Goal: Check status: Check status

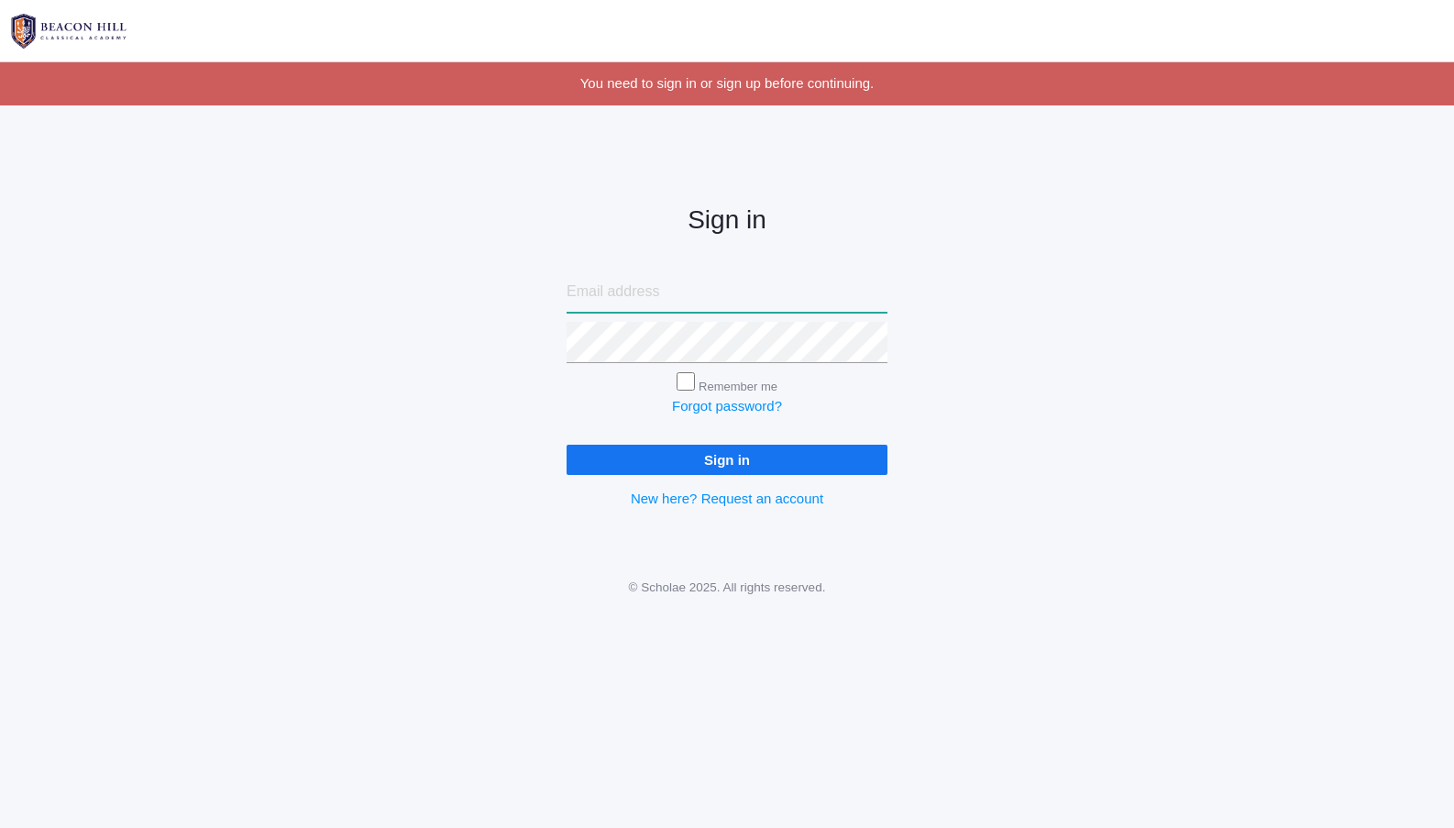
click at [658, 297] on input "email" at bounding box center [726, 291] width 321 height 41
type input "lucas@beaconhillclassical.org"
click at [716, 449] on input "Sign in" at bounding box center [726, 460] width 321 height 30
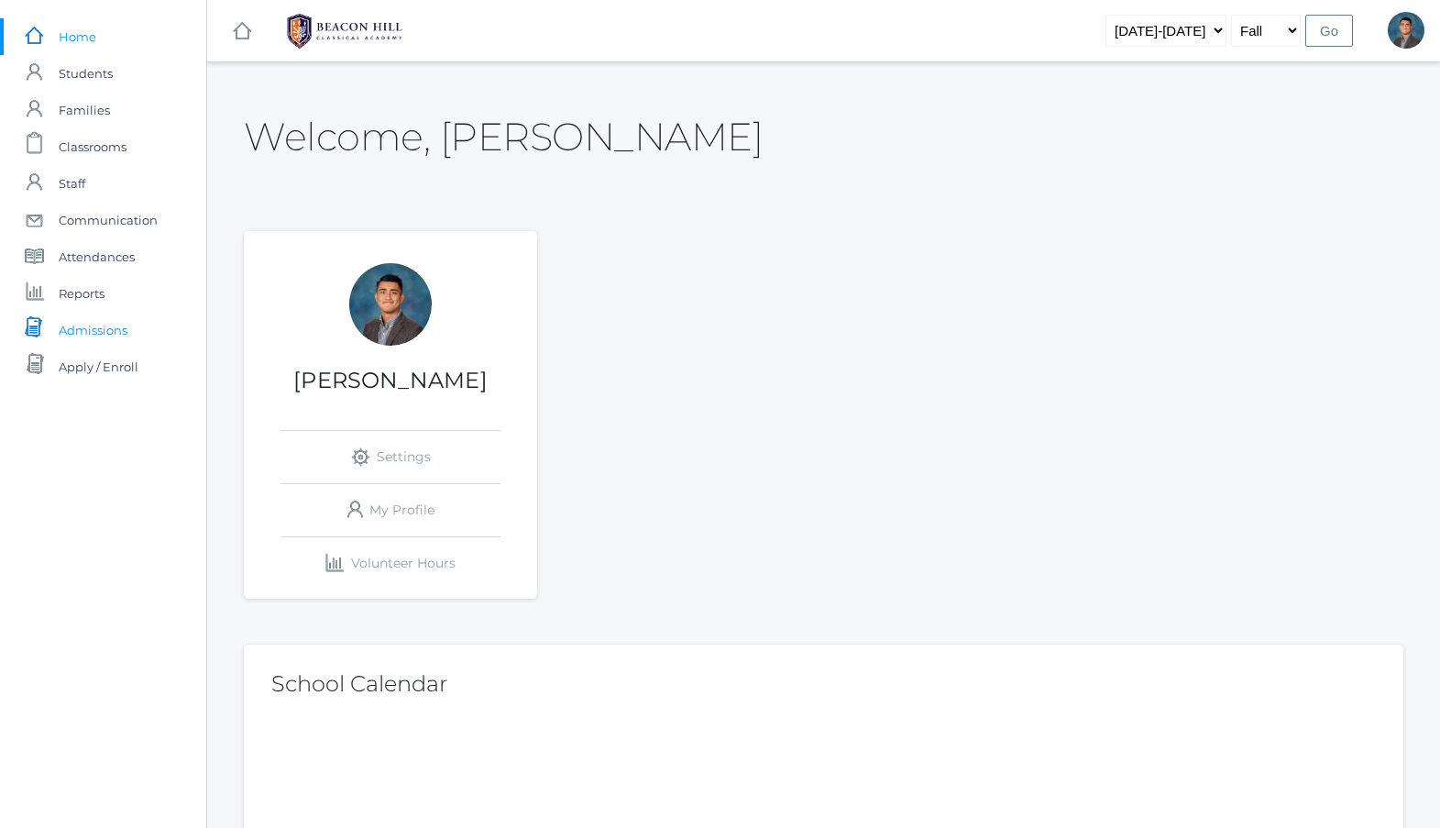
click at [111, 323] on span "Admissions" at bounding box center [93, 330] width 69 height 37
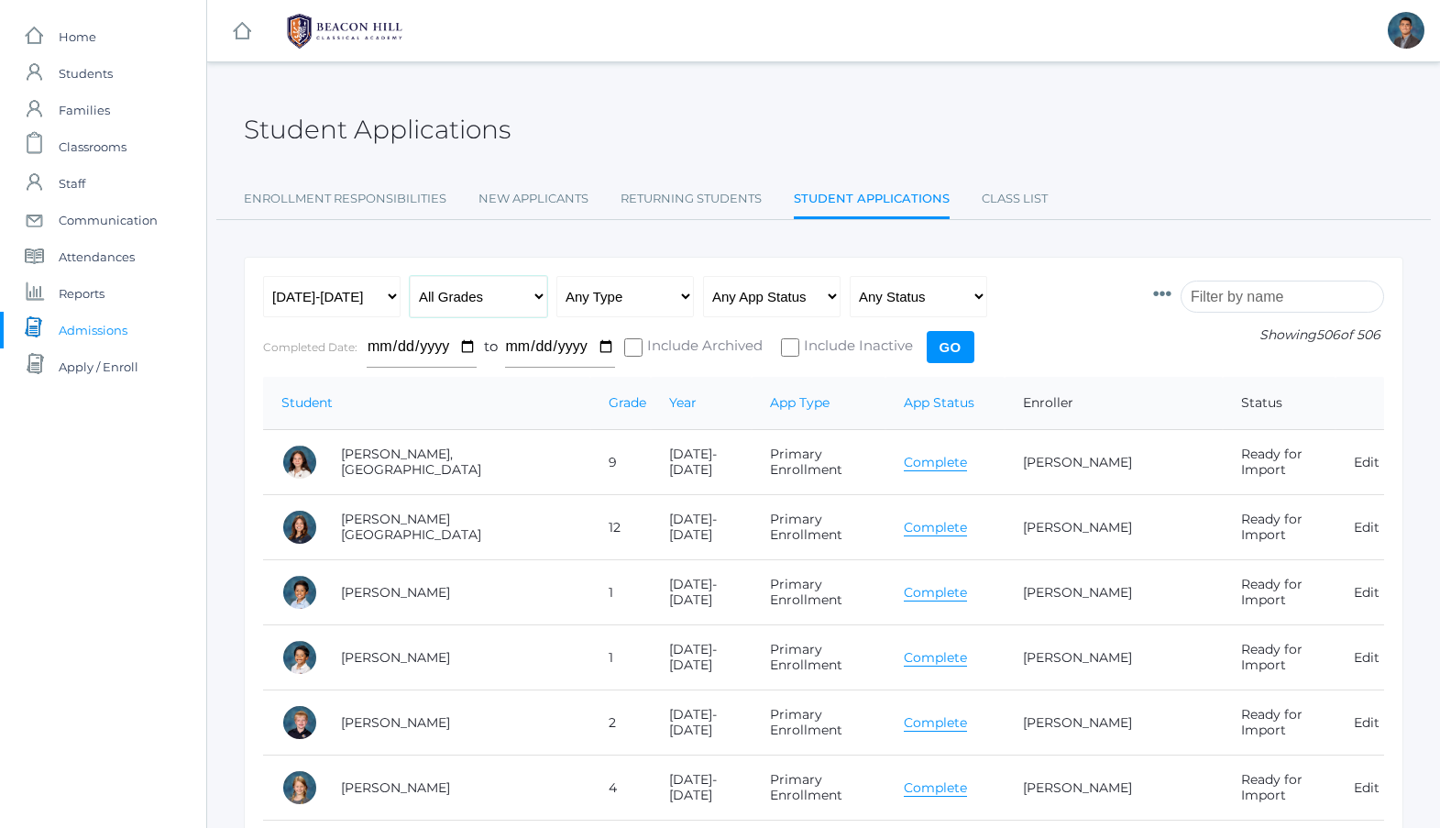
click at [516, 300] on select "All Grades Grammar - Kindergarten - 1st Grade - 2nd Grade - 3rd Grade - 4th Gra…" at bounding box center [478, 296] width 137 height 41
select select "12"
click at [956, 339] on input "Go" at bounding box center [951, 347] width 48 height 32
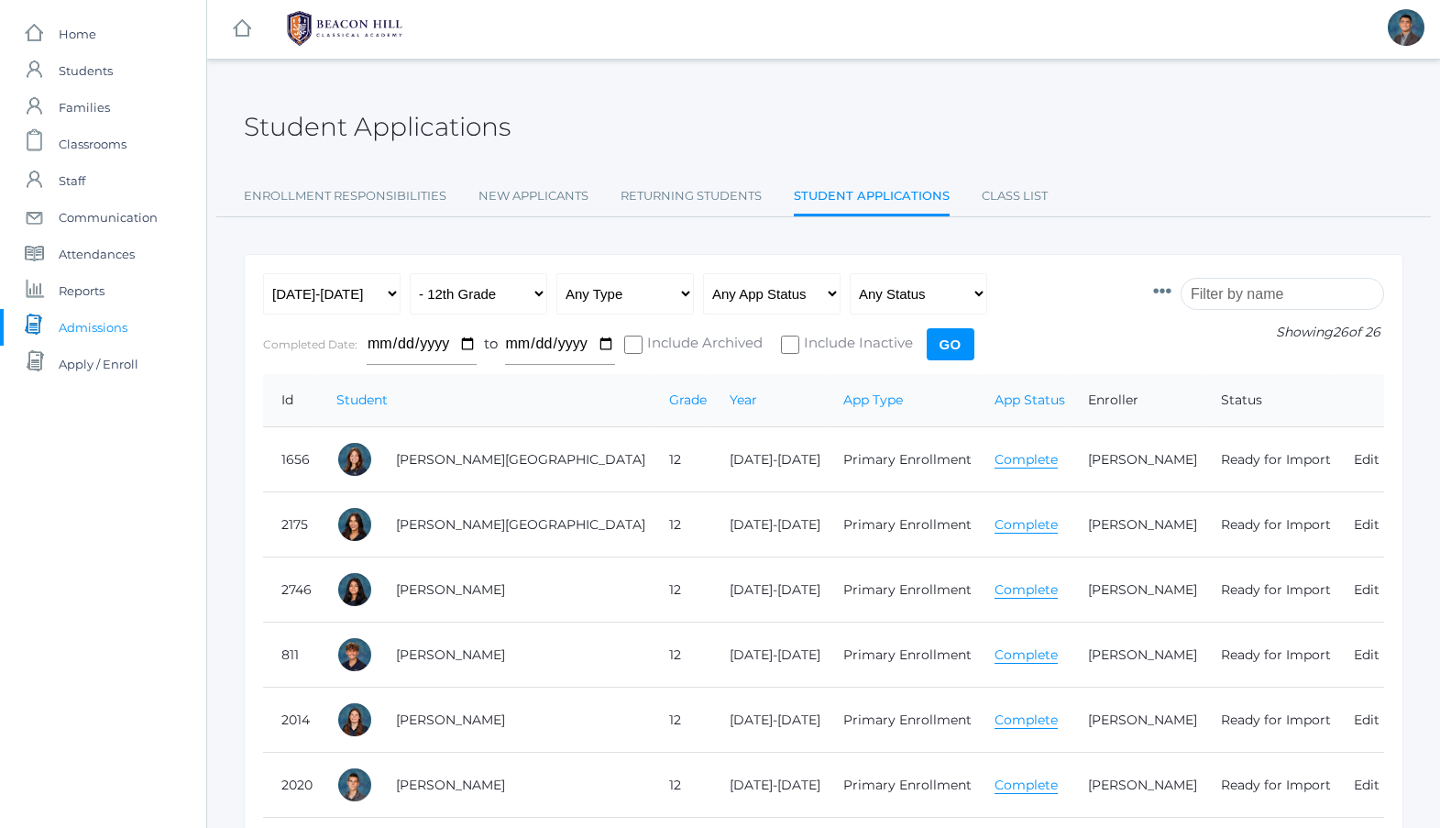
scroll to position [4, 0]
click at [994, 464] on link "Complete" at bounding box center [1025, 458] width 63 height 17
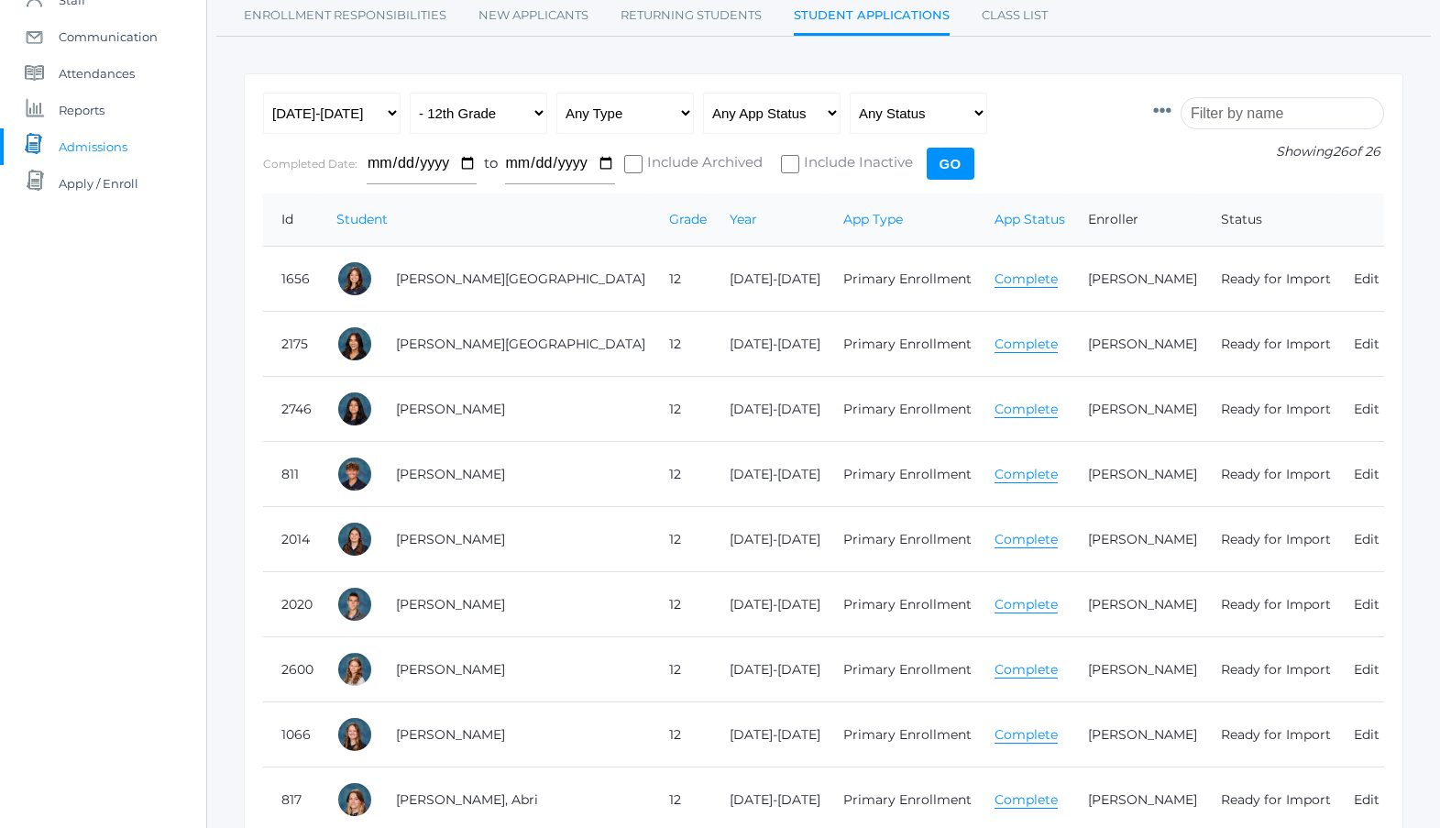
scroll to position [181, 0]
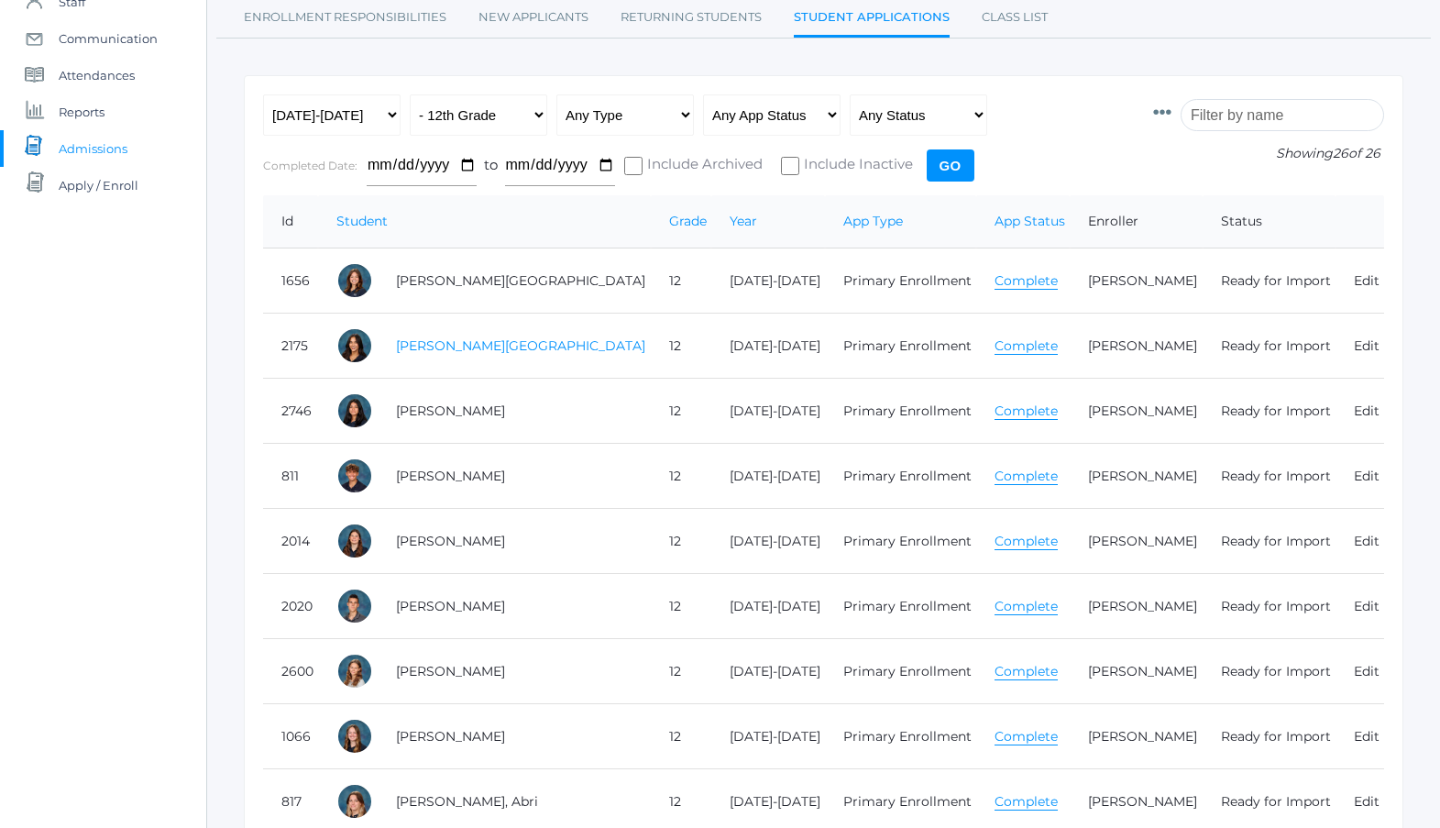
click at [435, 346] on link "[PERSON_NAME][GEOGRAPHIC_DATA]" at bounding box center [520, 345] width 249 height 16
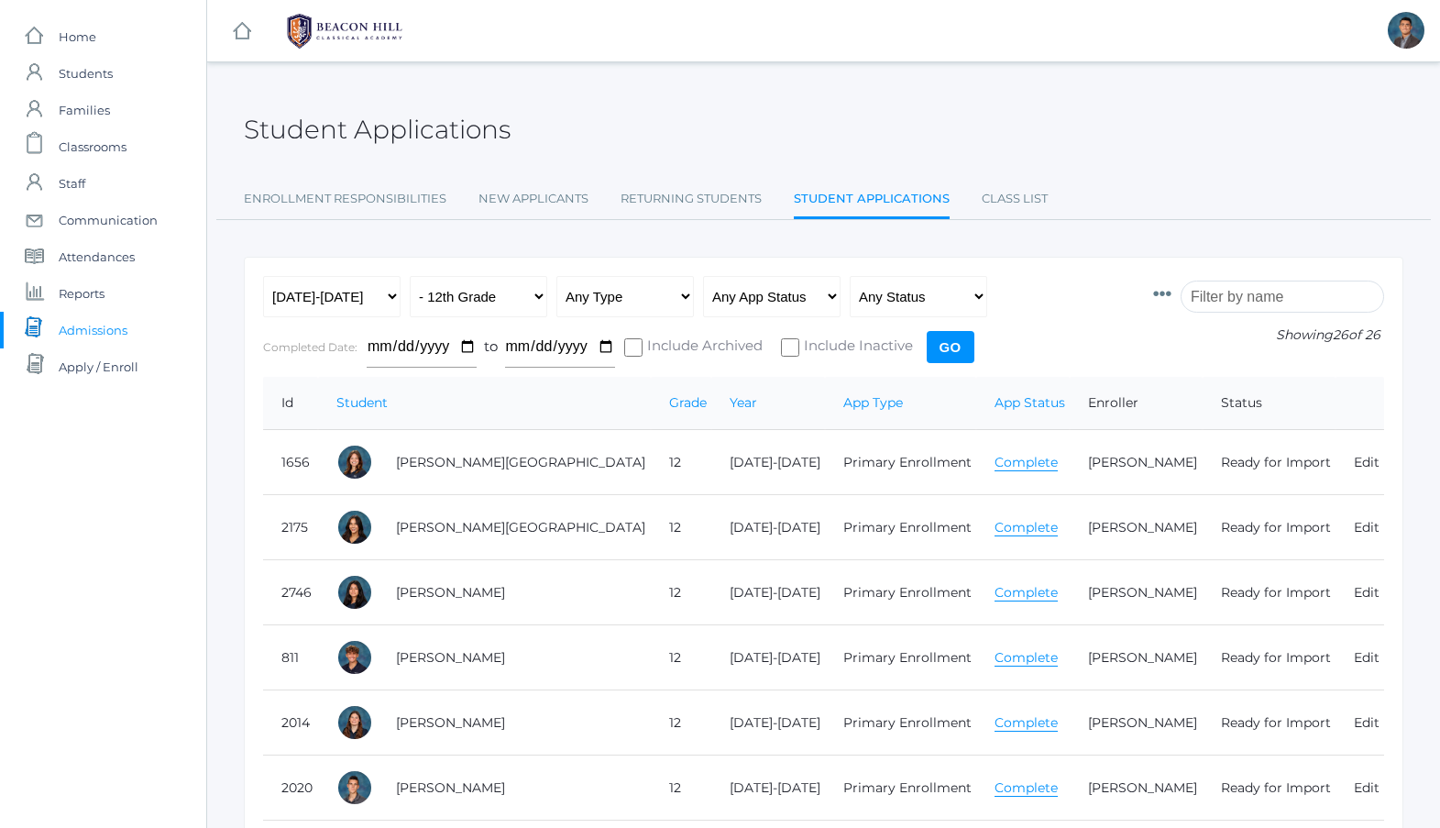
scroll to position [181, 0]
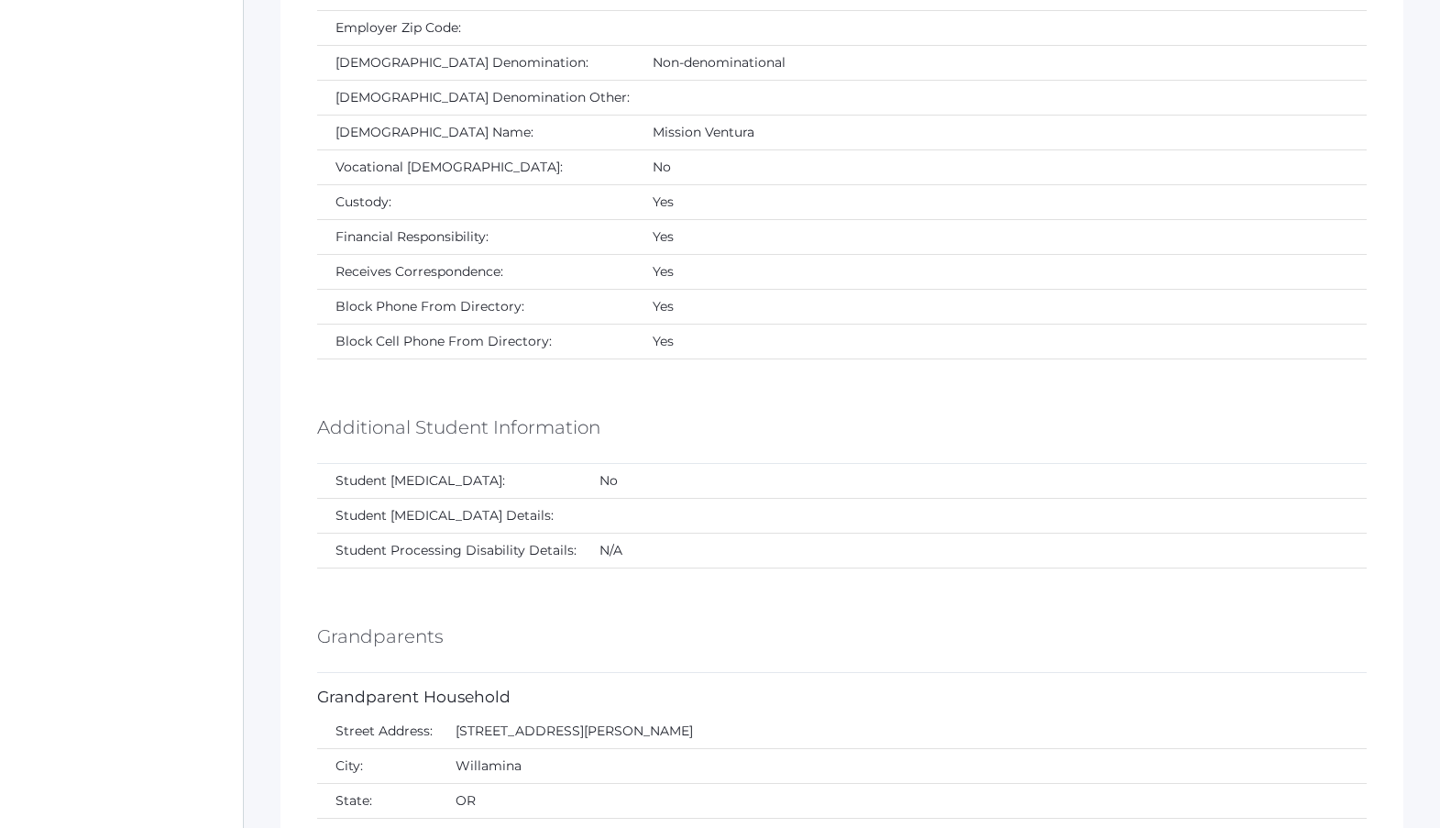
scroll to position [3299, 0]
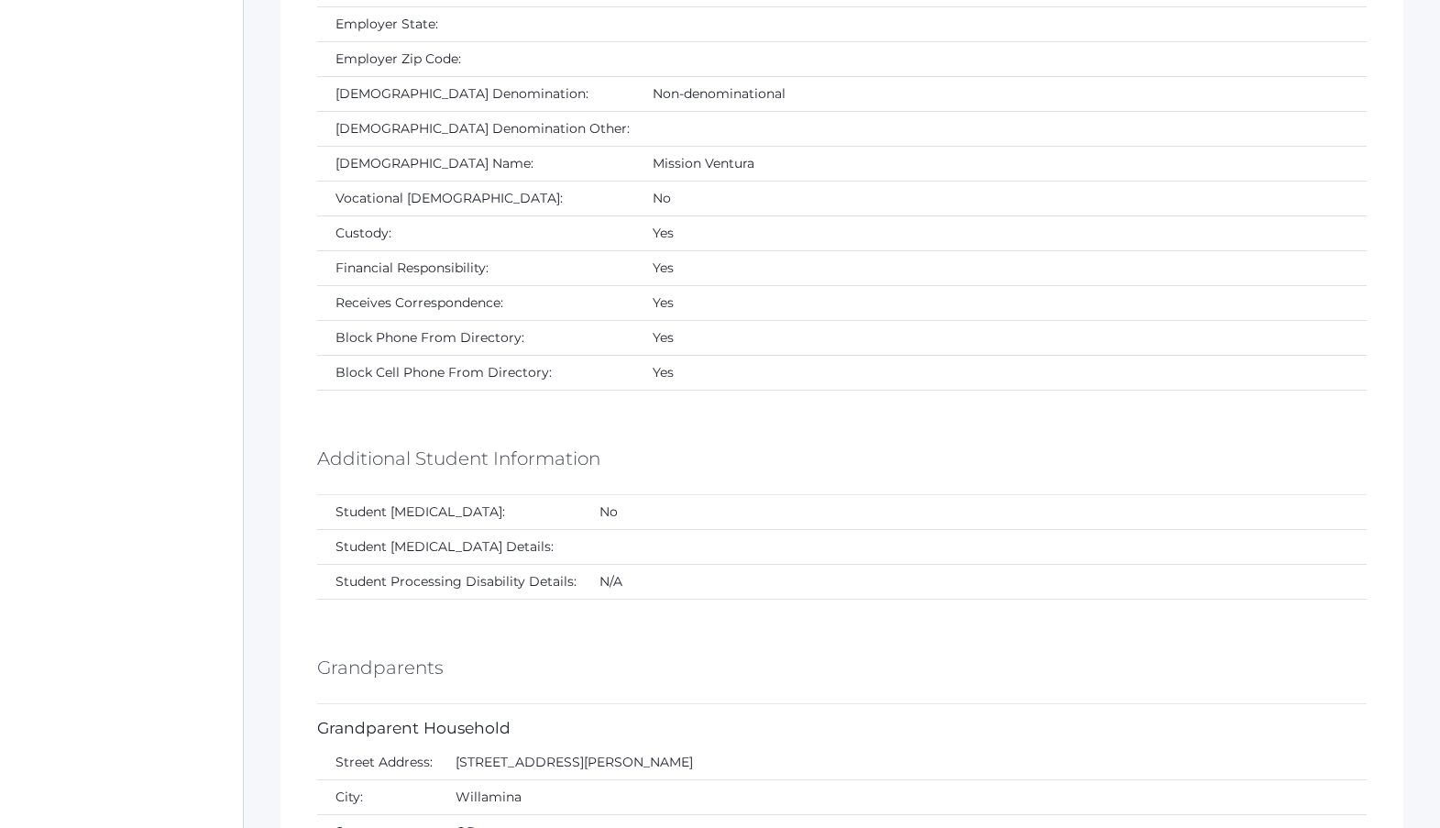
click at [634, 168] on td "Mission Ventura" at bounding box center [1000, 164] width 732 height 35
drag, startPoint x: 572, startPoint y: 168, endPoint x: 698, endPoint y: 162, distance: 126.6
click at [698, 162] on td "Mission Ventura" at bounding box center [1000, 164] width 732 height 35
copy td "Mission Ventura"
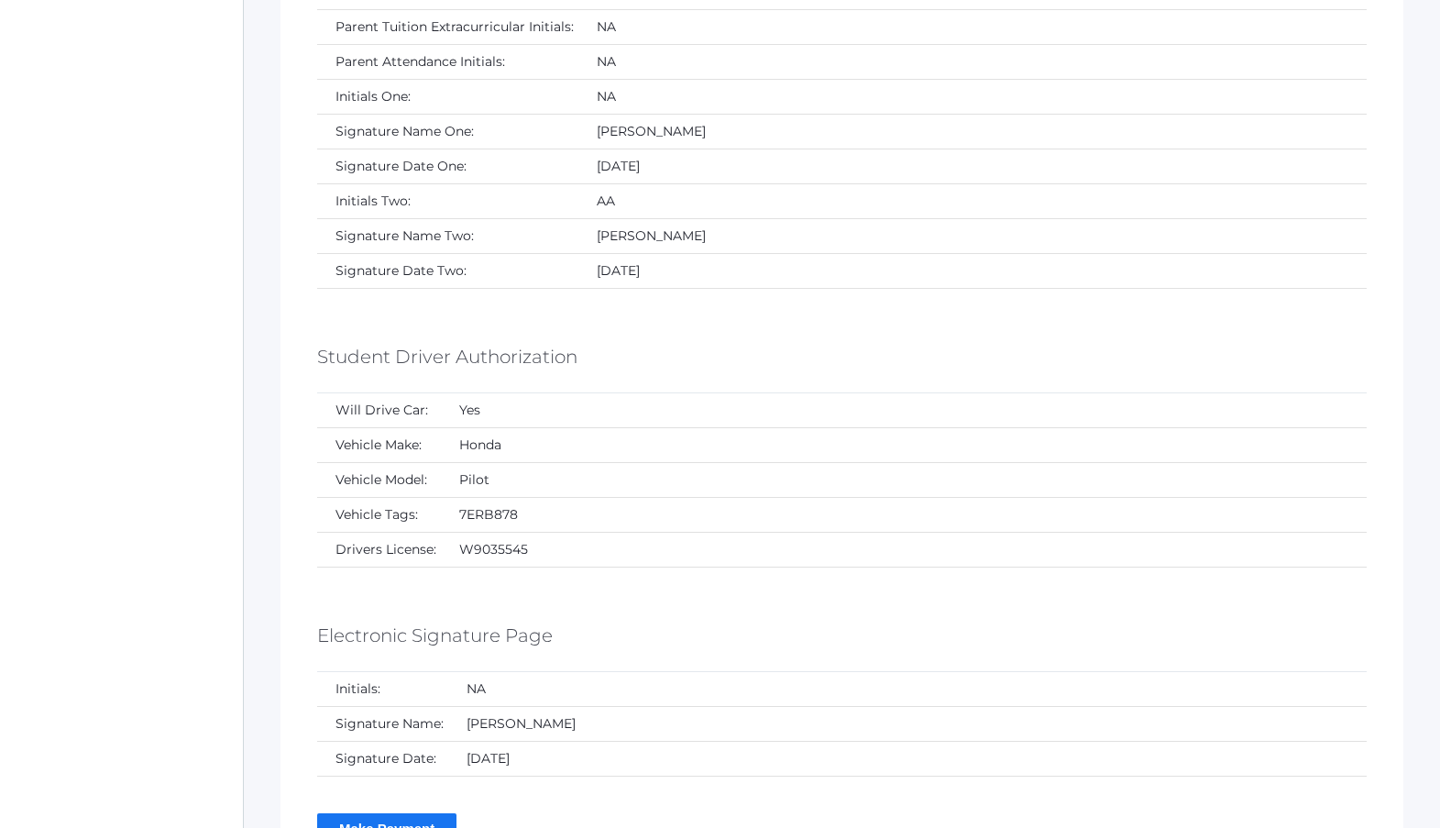
scroll to position [10634, 0]
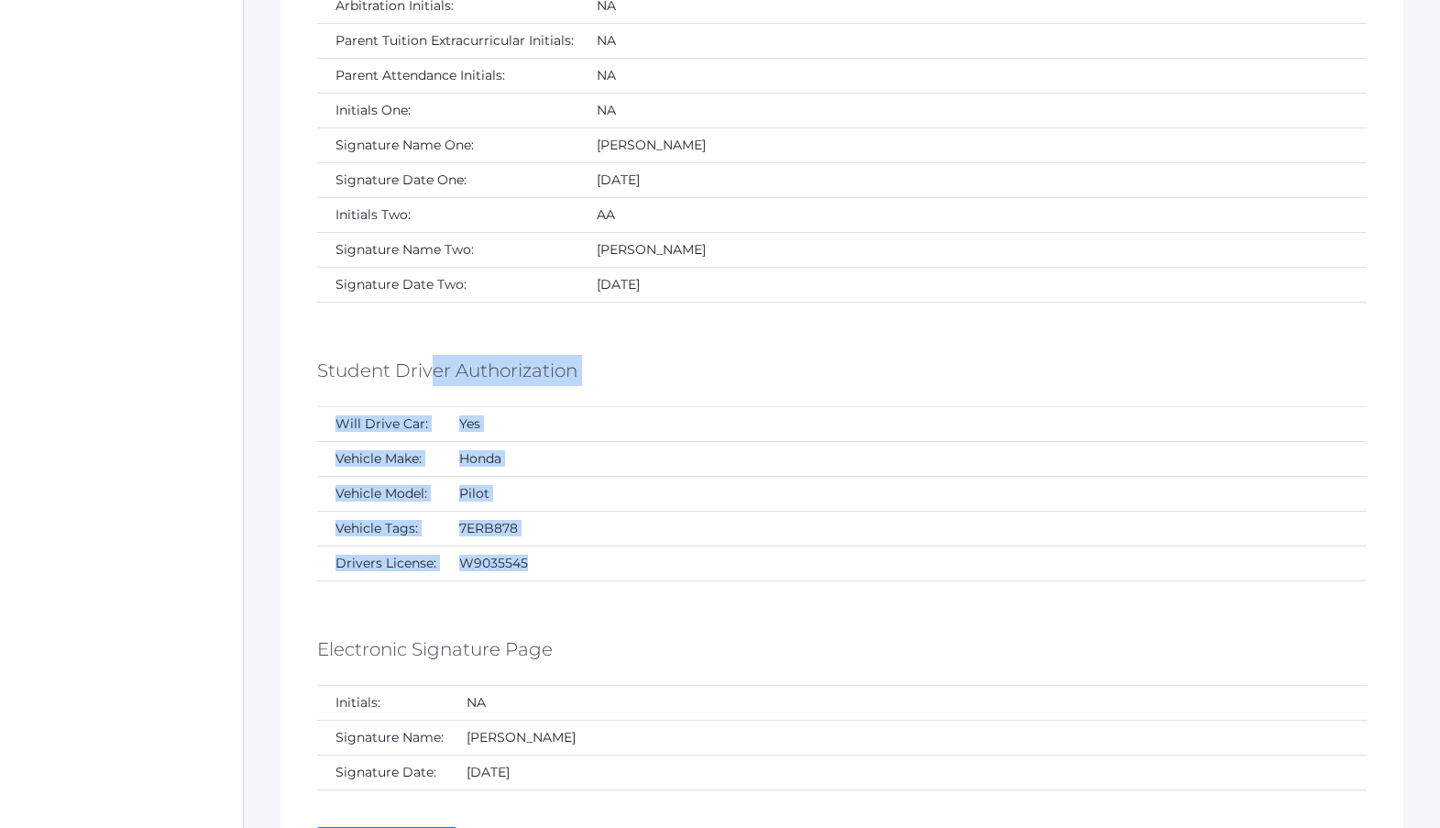
drag, startPoint x: 417, startPoint y: 371, endPoint x: 619, endPoint y: 566, distance: 280.7
click at [619, 566] on td "W9035545" at bounding box center [904, 563] width 926 height 35
drag, startPoint x: 619, startPoint y: 566, endPoint x: 481, endPoint y: 355, distance: 252.5
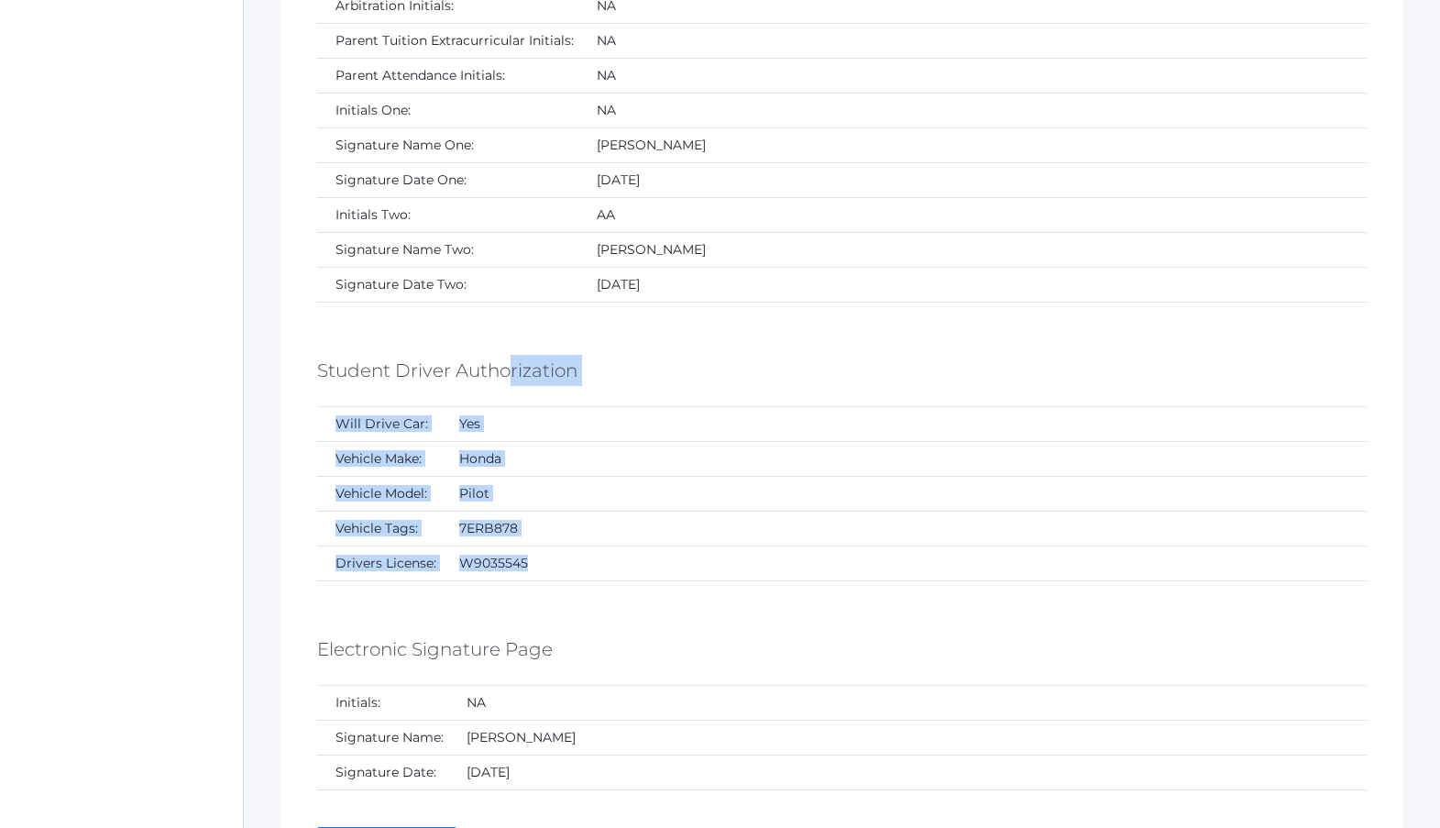
click at [480, 355] on h5 "Student Driver Authorization" at bounding box center [447, 370] width 260 height 31
drag, startPoint x: 480, startPoint y: 354, endPoint x: 589, endPoint y: 568, distance: 240.6
click at [591, 572] on td "W9035545" at bounding box center [904, 563] width 926 height 35
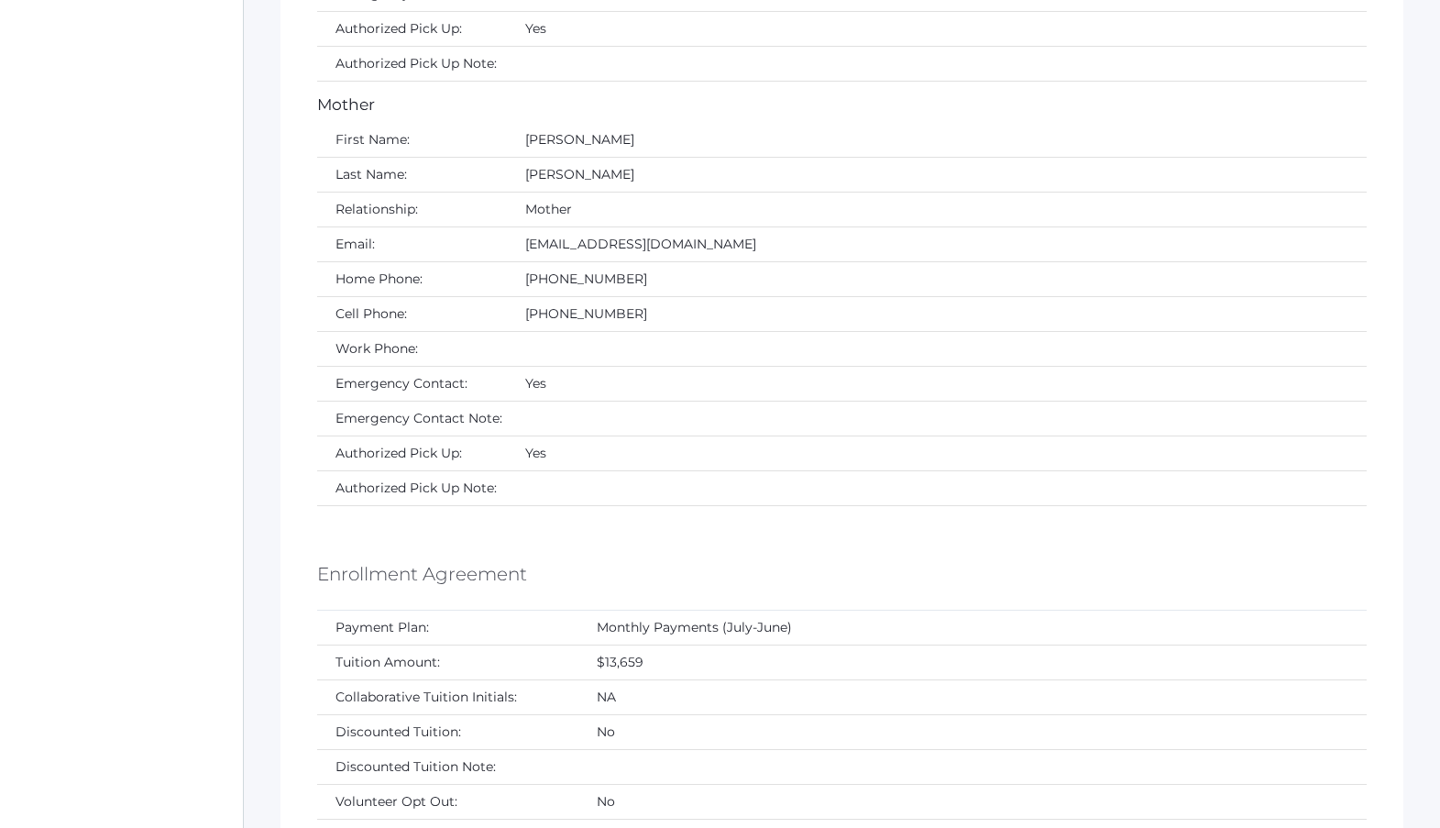
scroll to position [9551, 0]
